Goal: Information Seeking & Learning: Learn about a topic

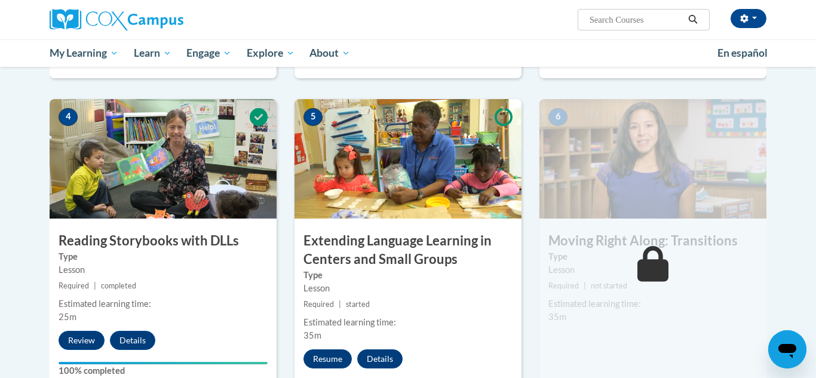
scroll to position [649, 0]
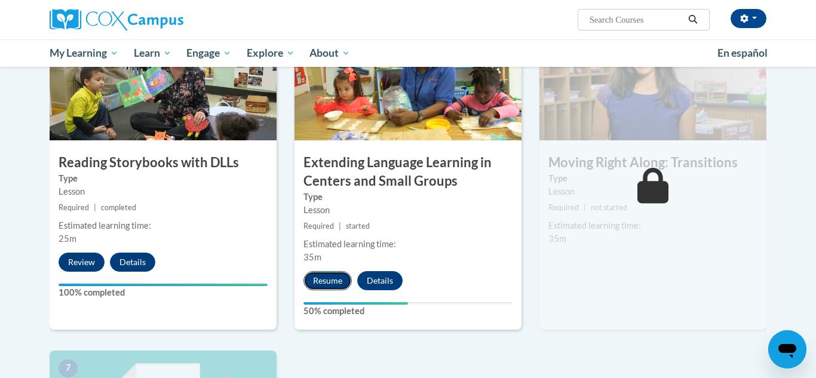
click at [325, 276] on button "Resume" at bounding box center [327, 280] width 48 height 19
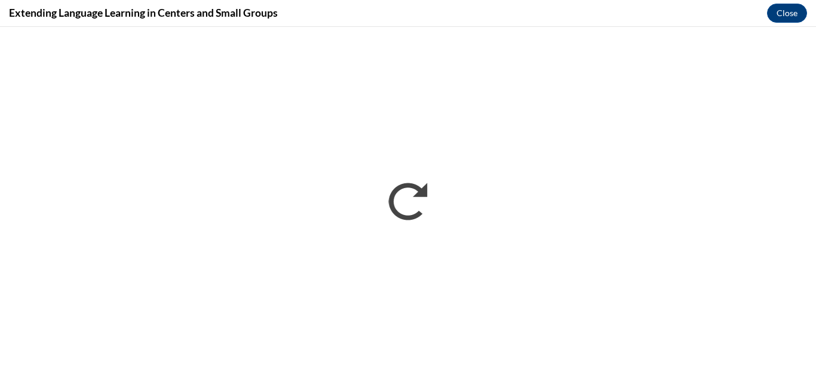
scroll to position [0, 0]
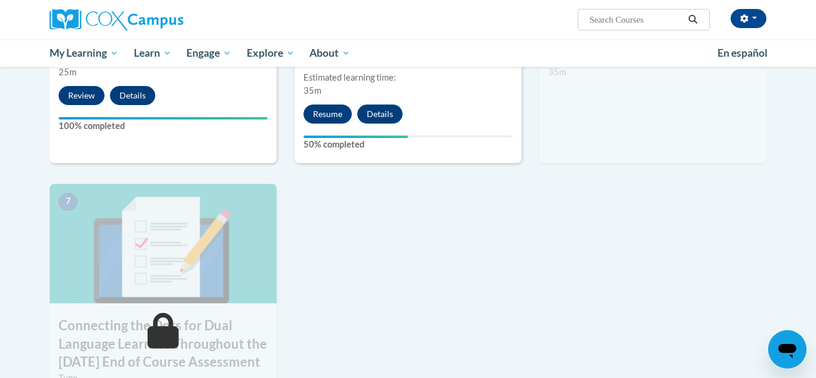
scroll to position [812, 0]
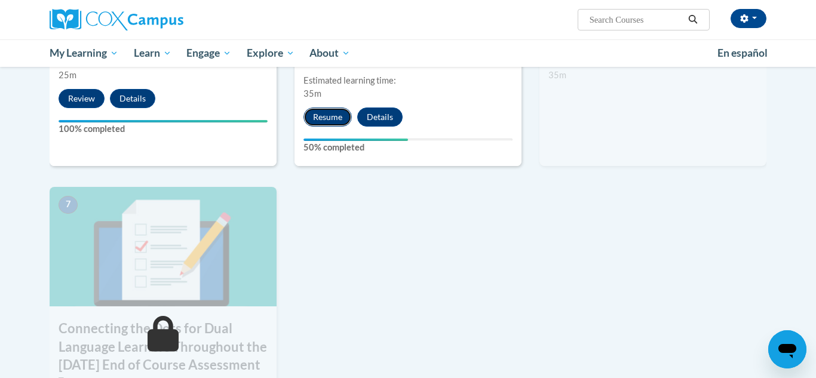
click at [315, 116] on button "Resume" at bounding box center [327, 116] width 48 height 19
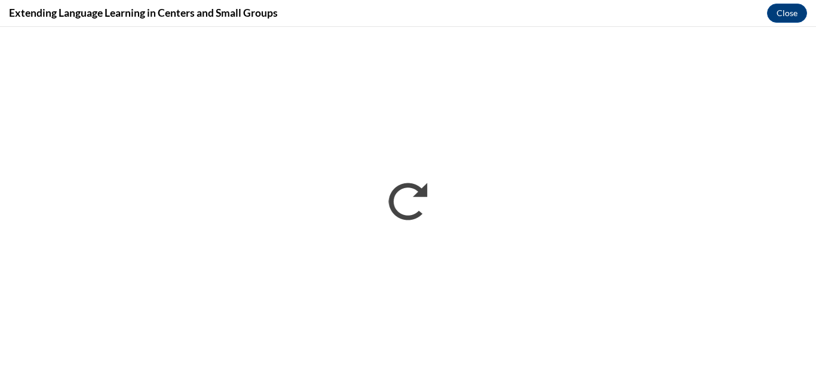
scroll to position [0, 0]
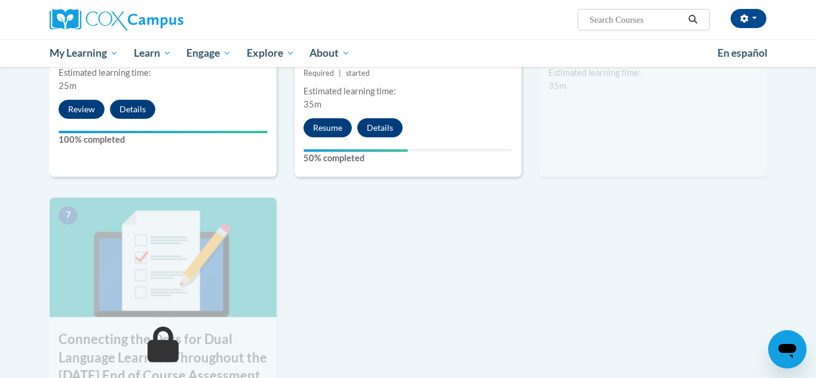
scroll to position [797, 0]
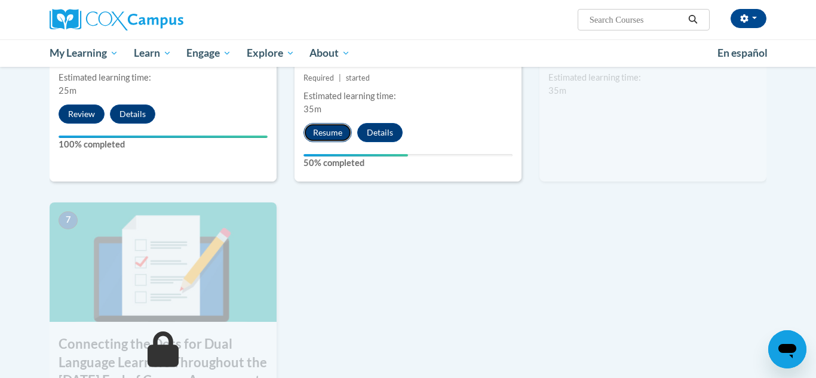
click at [333, 125] on button "Resume" at bounding box center [327, 132] width 48 height 19
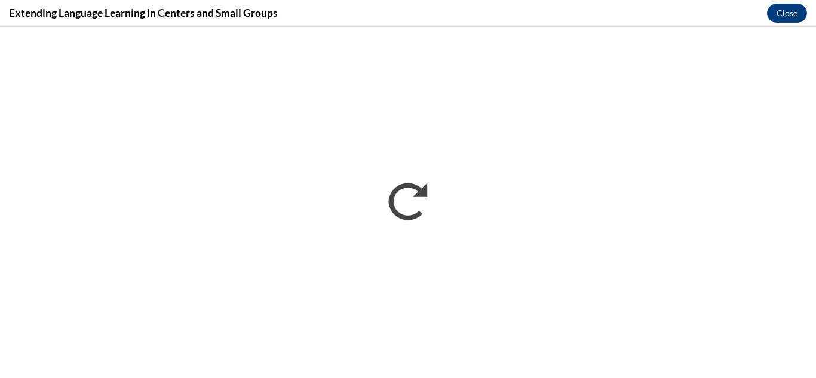
scroll to position [0, 0]
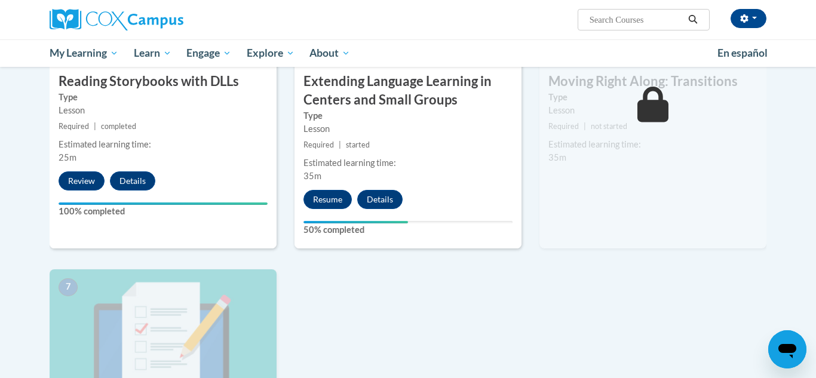
scroll to position [727, 0]
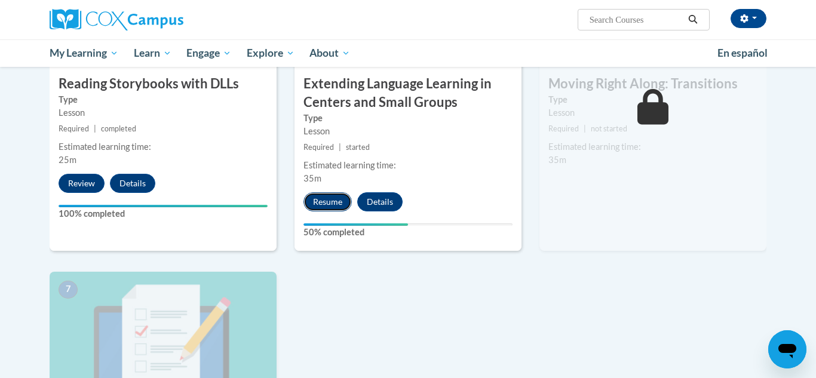
click at [341, 201] on button "Resume" at bounding box center [327, 201] width 48 height 19
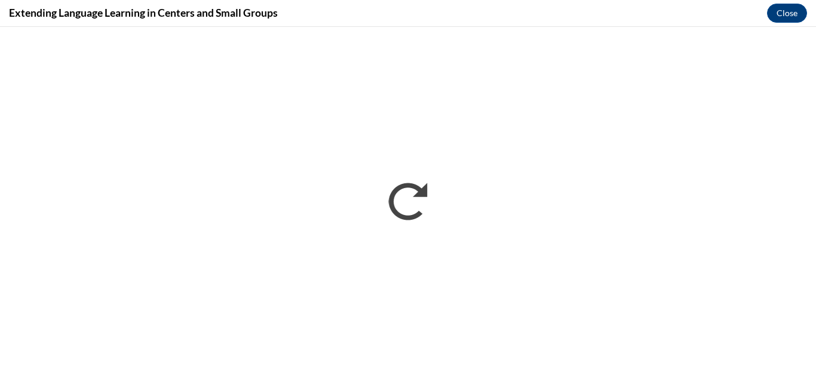
scroll to position [0, 0]
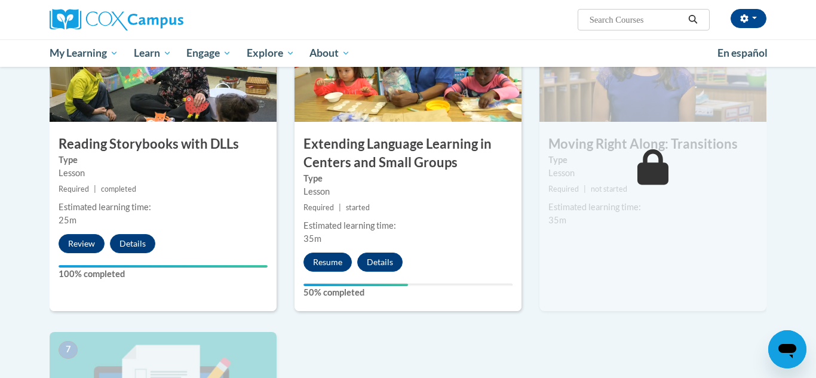
scroll to position [692, 0]
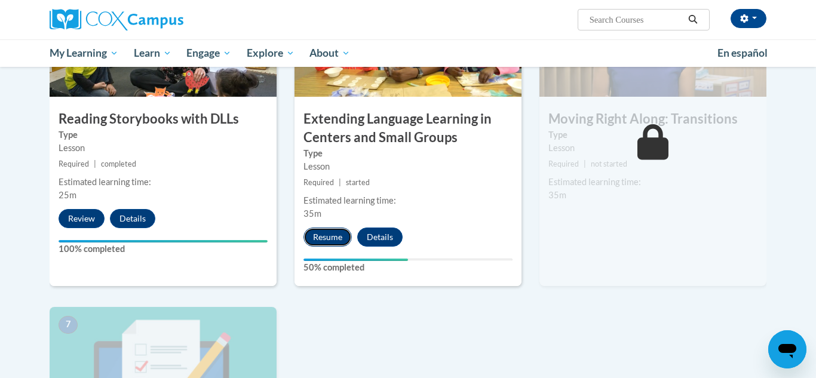
click at [340, 239] on button "Resume" at bounding box center [327, 237] width 48 height 19
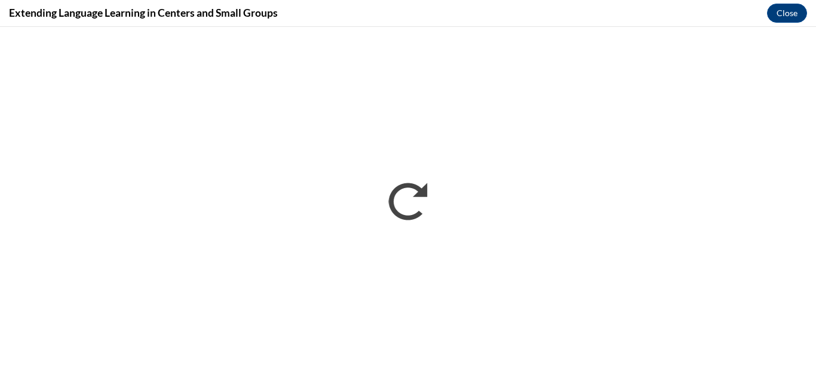
scroll to position [0, 0]
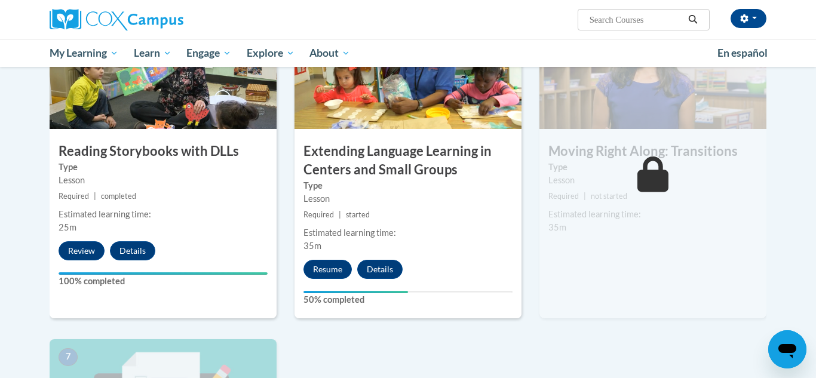
scroll to position [698, 0]
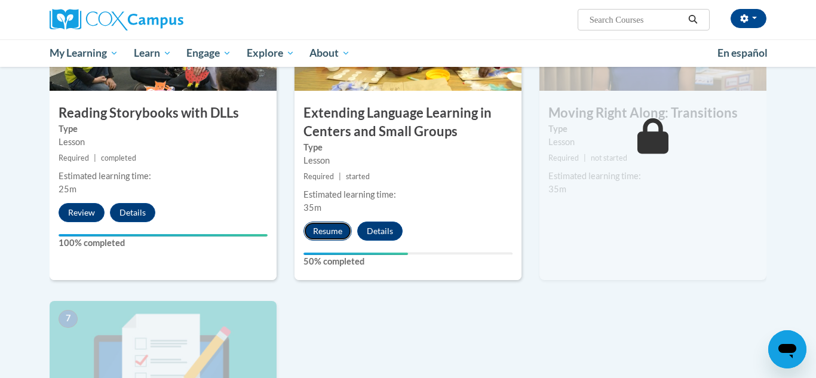
click at [321, 238] on button "Resume" at bounding box center [327, 231] width 48 height 19
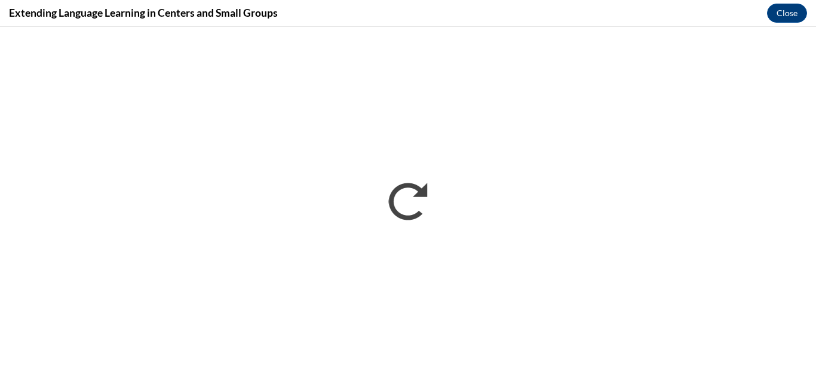
scroll to position [0, 0]
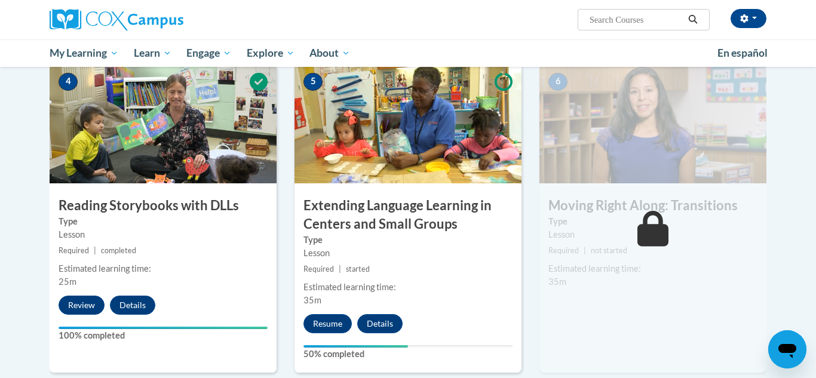
scroll to position [633, 0]
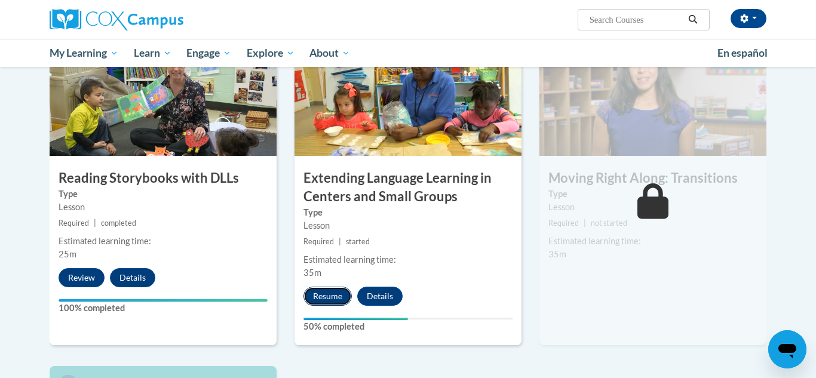
click at [336, 303] on button "Resume" at bounding box center [327, 296] width 48 height 19
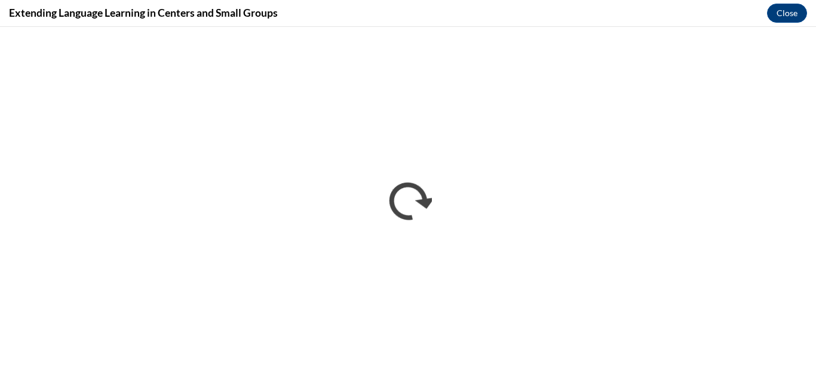
scroll to position [0, 0]
